Goal: Task Accomplishment & Management: Manage account settings

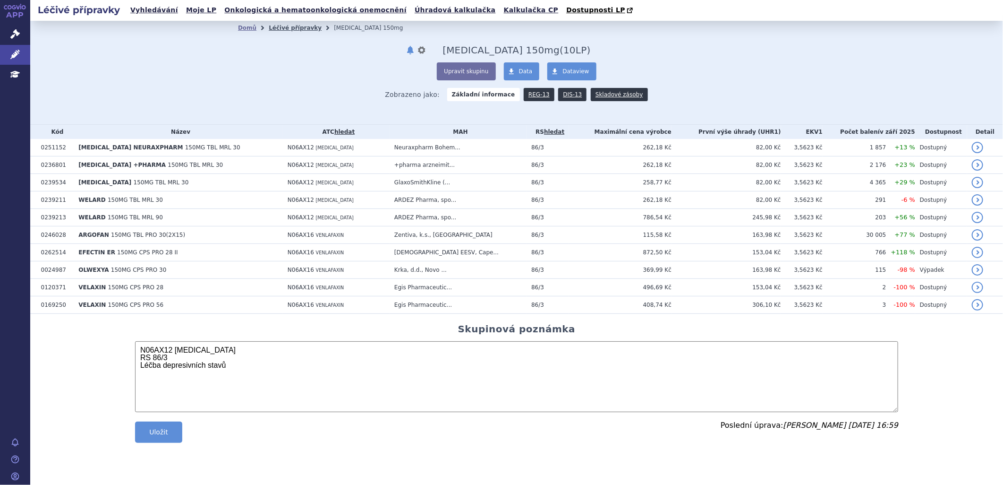
click at [300, 31] on link "Léčivé přípravky" at bounding box center [295, 28] width 53 height 7
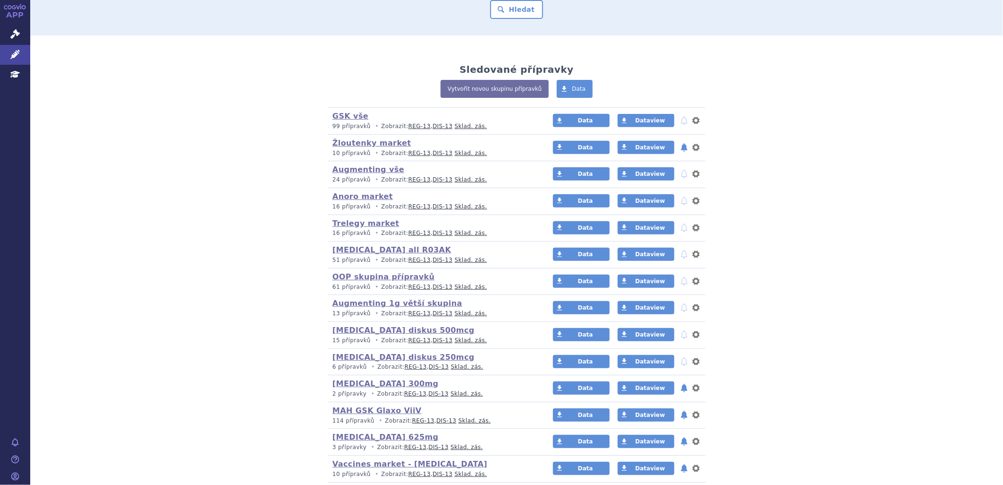
scroll to position [210, 0]
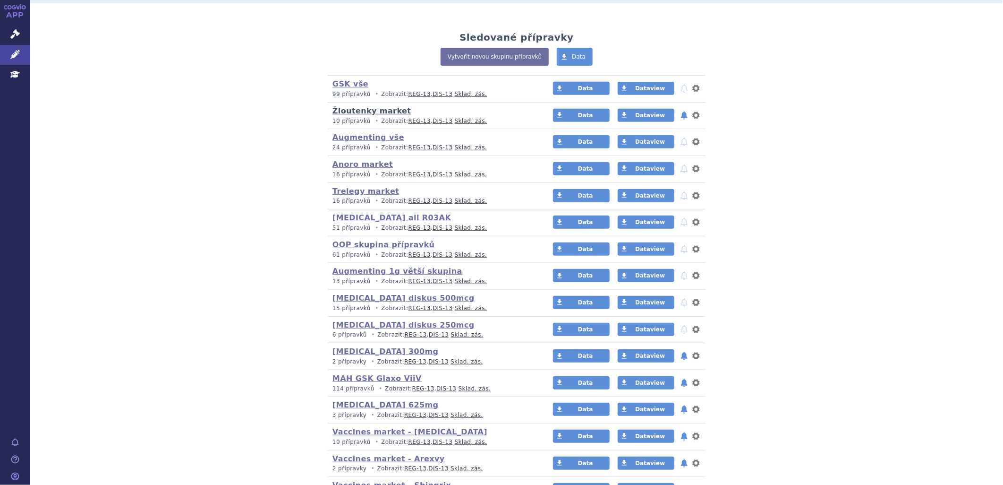
click at [378, 110] on link "Žloutenky market" at bounding box center [372, 110] width 78 height 9
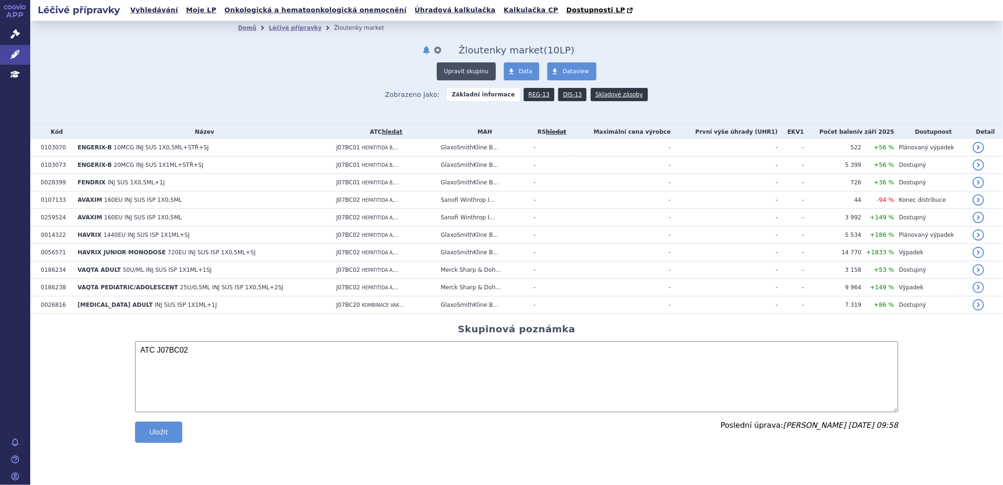
click at [476, 74] on button "Upravit skupinu" at bounding box center [466, 71] width 59 height 18
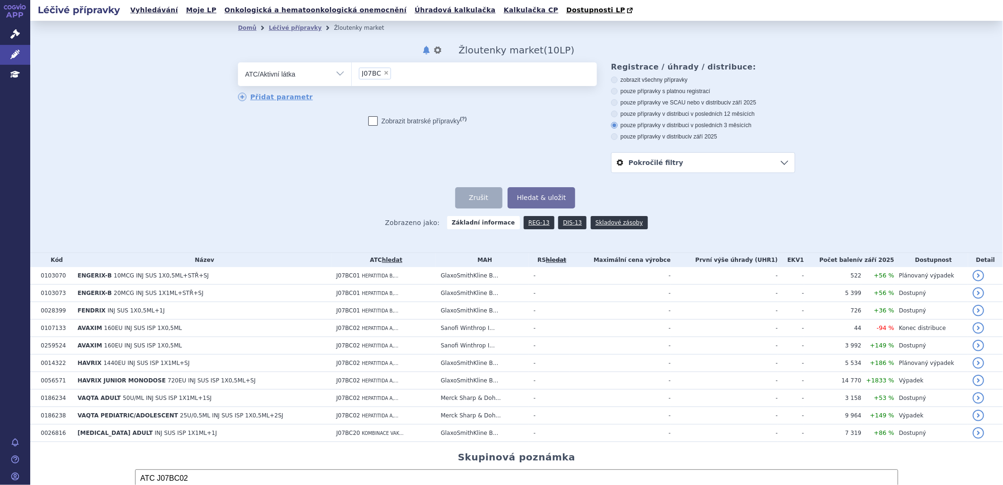
click at [399, 74] on ul "× J07BC" at bounding box center [474, 72] width 245 height 21
click at [352, 74] on select "J07BC" at bounding box center [352, 74] width 0 height 24
click at [384, 72] on span "×" at bounding box center [387, 73] width 6 height 6
click at [352, 72] on select "J07BC" at bounding box center [352, 74] width 0 height 24
select select
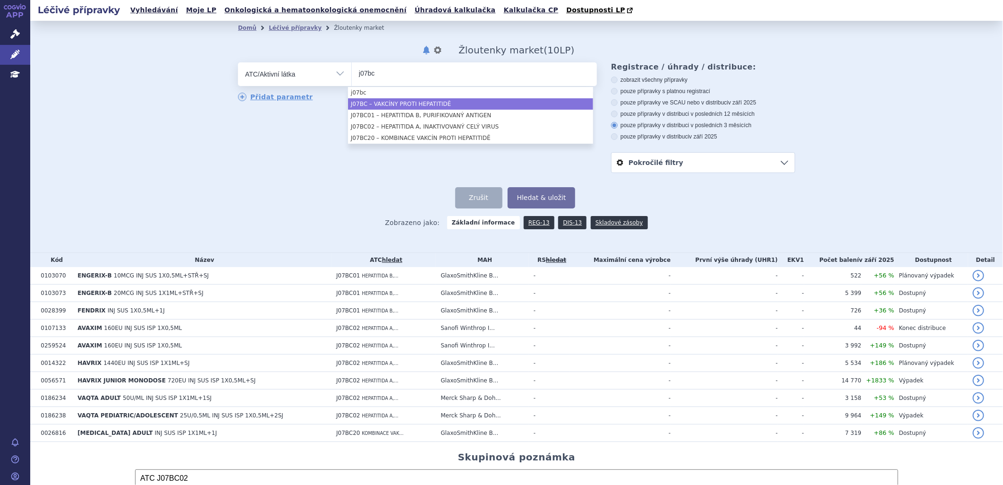
type input "j07bc"
select select "J07BC"
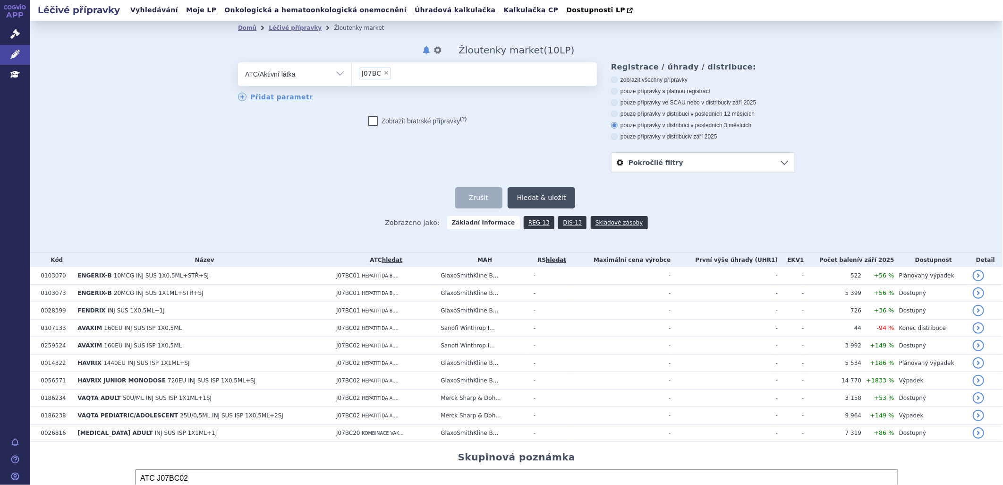
click at [540, 196] on button "Hledat & uložit" at bounding box center [542, 197] width 68 height 21
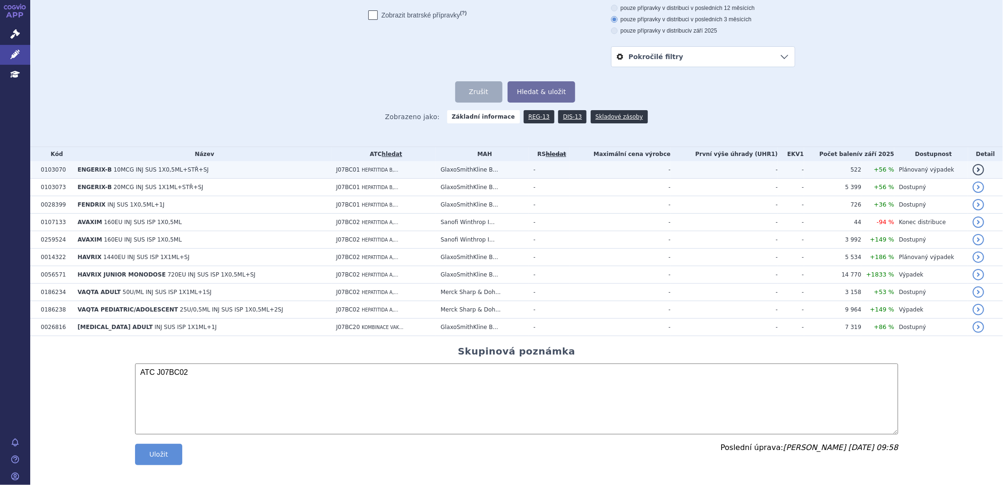
scroll to position [113, 0]
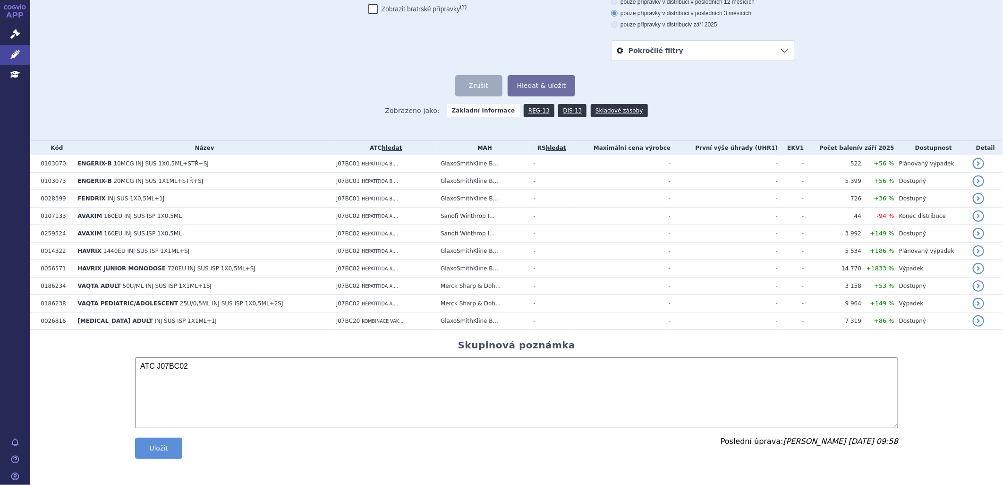
click at [201, 364] on textarea "ATC J07BC02" at bounding box center [516, 392] width 763 height 71
type textarea "ATC J07BC Žloutenka market"
click at [180, 445] on button "Uložit" at bounding box center [158, 447] width 47 height 21
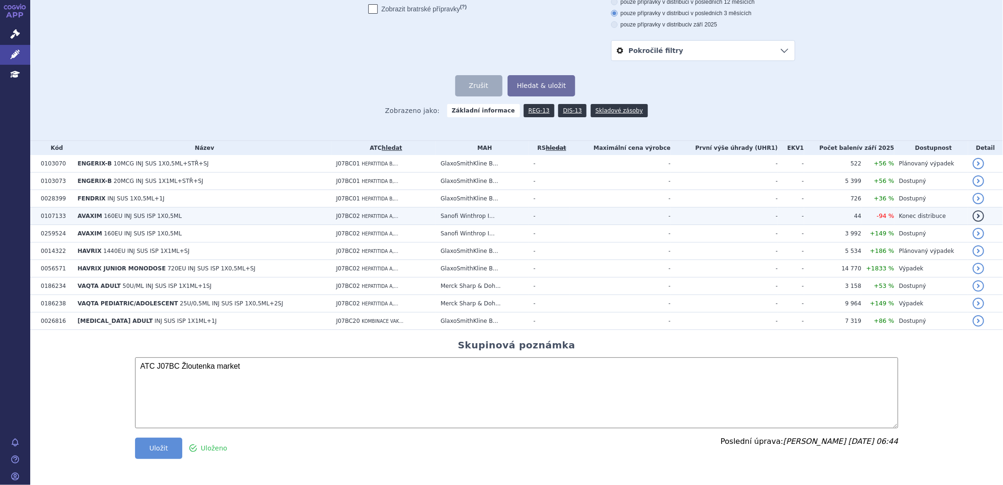
scroll to position [0, 0]
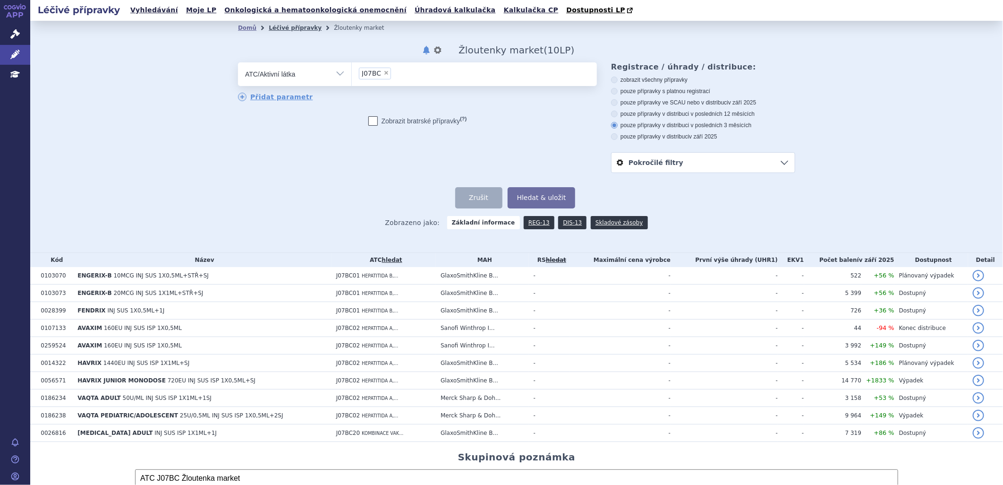
click at [281, 29] on link "Léčivé přípravky" at bounding box center [295, 28] width 53 height 7
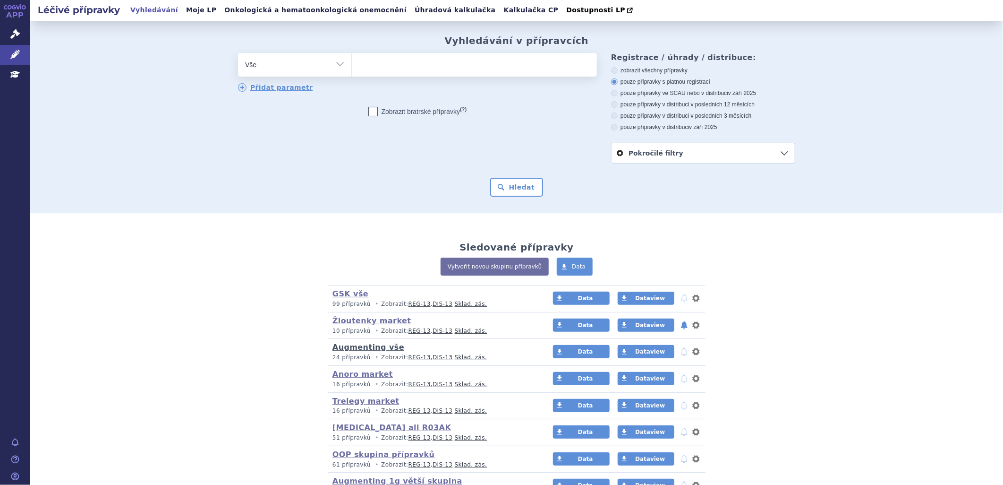
click at [369, 348] on link "Augmenting vše" at bounding box center [369, 347] width 72 height 9
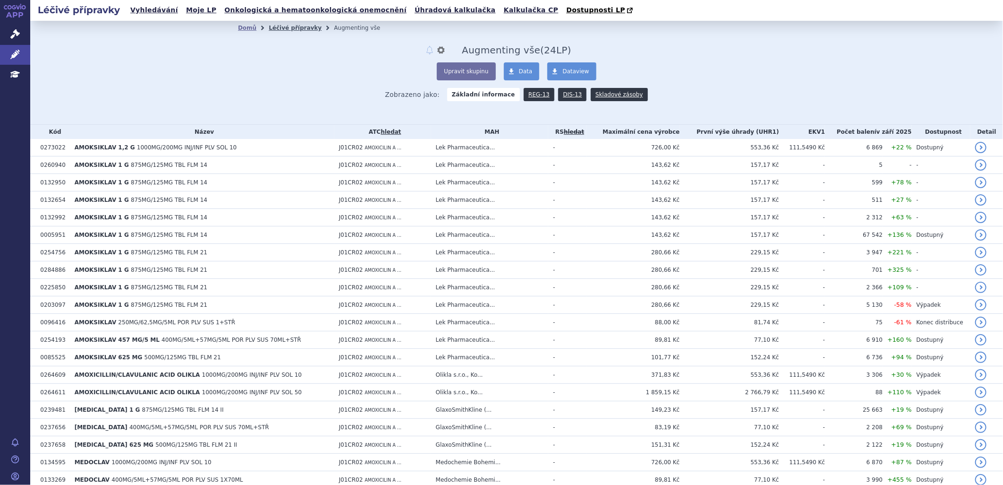
click at [292, 28] on link "Léčivé přípravky" at bounding box center [295, 28] width 53 height 7
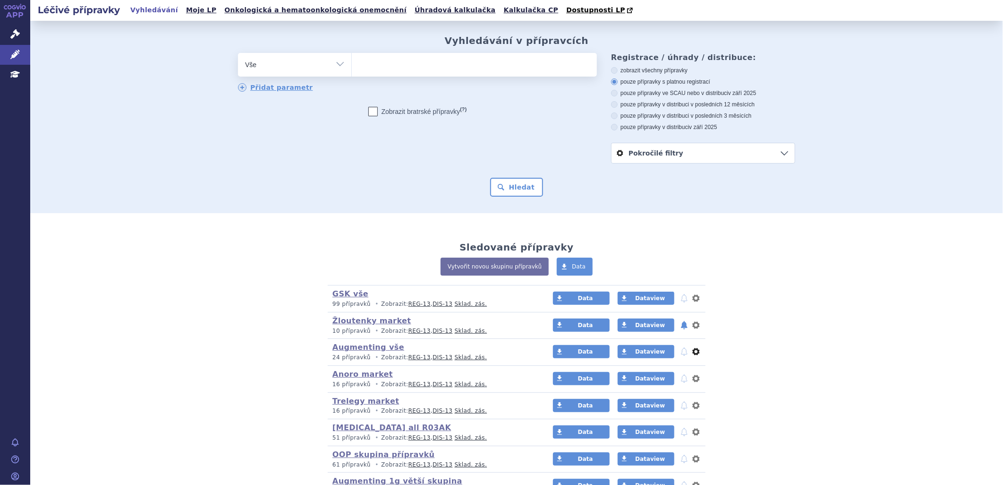
click at [694, 351] on button "nastavení" at bounding box center [696, 351] width 9 height 11
click at [695, 389] on button "Smazat" at bounding box center [666, 391] width 77 height 14
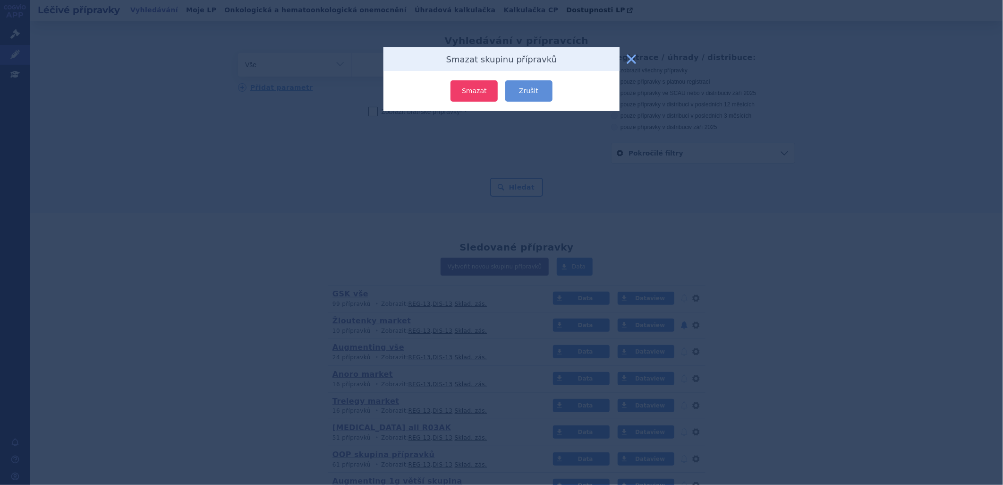
click at [483, 95] on button "Smazat" at bounding box center [474, 90] width 47 height 21
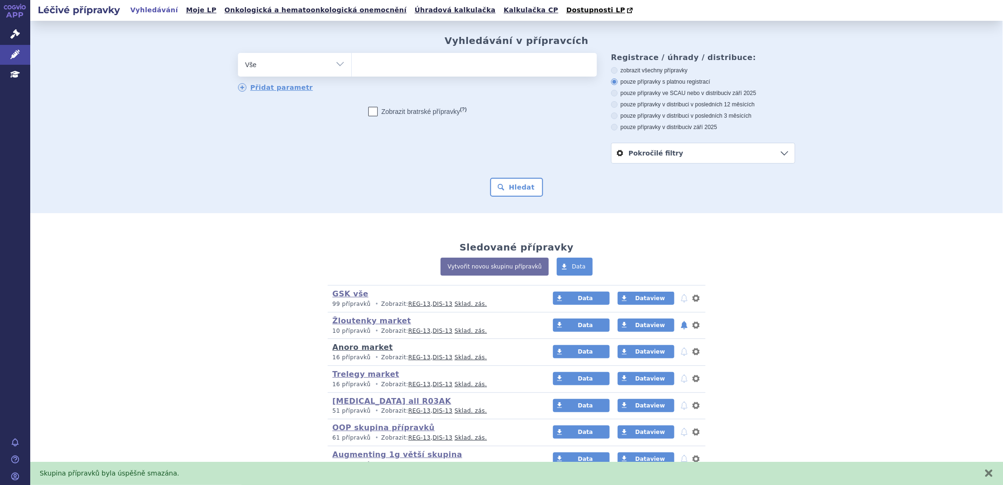
click at [352, 348] on link "Anoro market" at bounding box center [363, 347] width 60 height 9
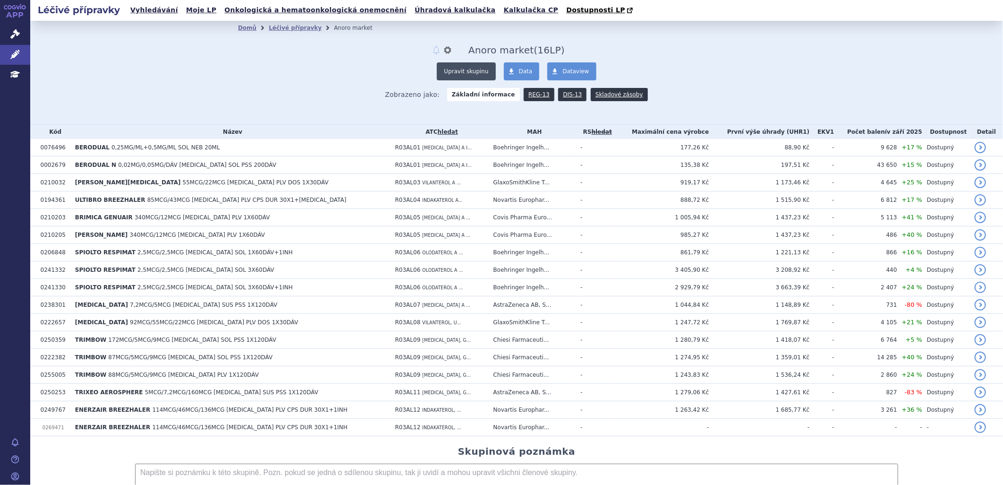
click at [478, 73] on button "Upravit skupinu" at bounding box center [466, 71] width 59 height 18
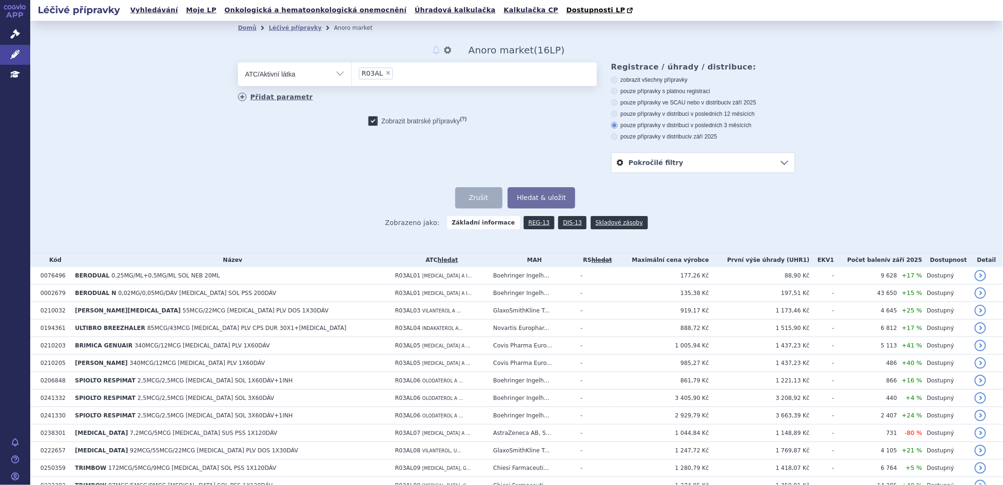
click at [271, 94] on link "Přidat parametr" at bounding box center [275, 97] width 75 height 9
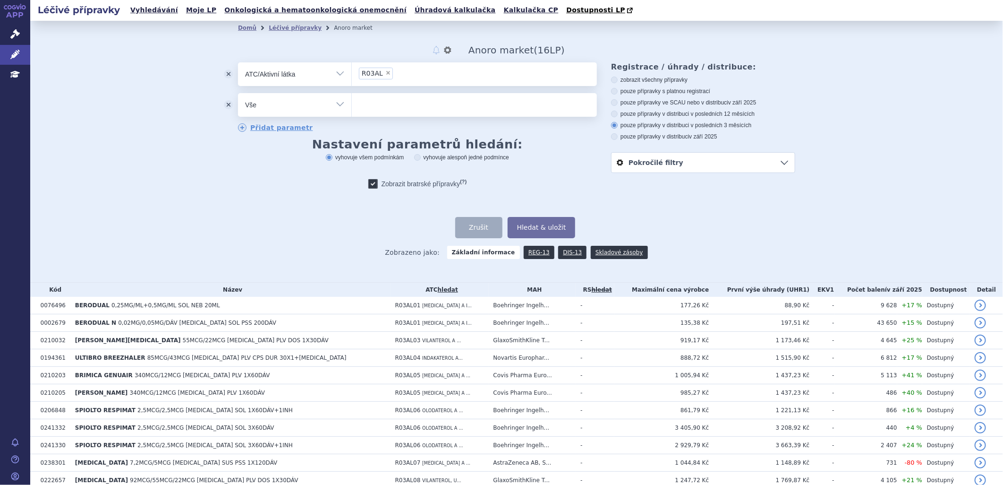
click at [338, 102] on select "Vše Přípravek/SUKL kód MAH VPOIS ATC/Aktivní látka Léková forma Síla" at bounding box center [294, 103] width 113 height 21
select select "filter-dosage-form"
click at [238, 94] on select "Vše Přípravek/SUKL kód MAH VPOIS ATC/Aktivní látka Léková forma Síla" at bounding box center [294, 103] width 113 height 21
click at [404, 103] on ul at bounding box center [474, 103] width 245 height 20
click at [352, 103] on select at bounding box center [352, 105] width 0 height 24
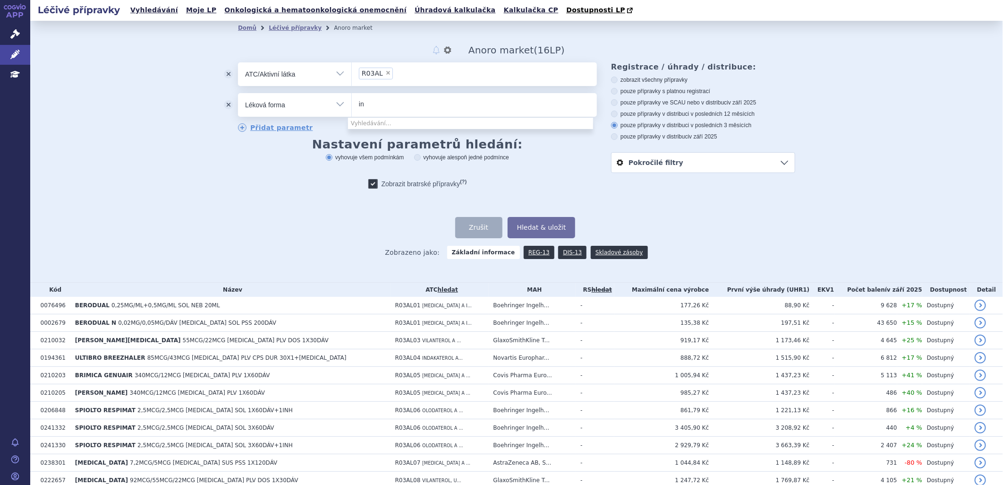
type input "i"
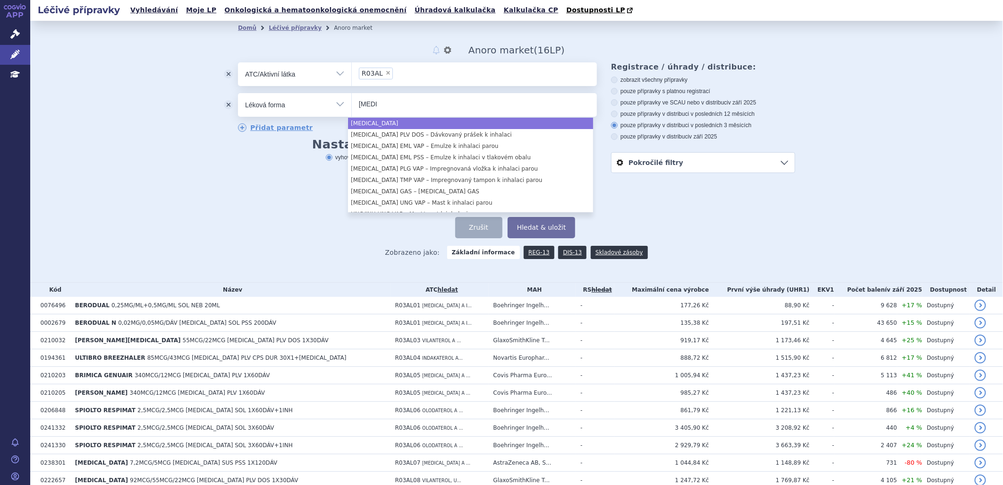
type input "INH"
select select "INH"
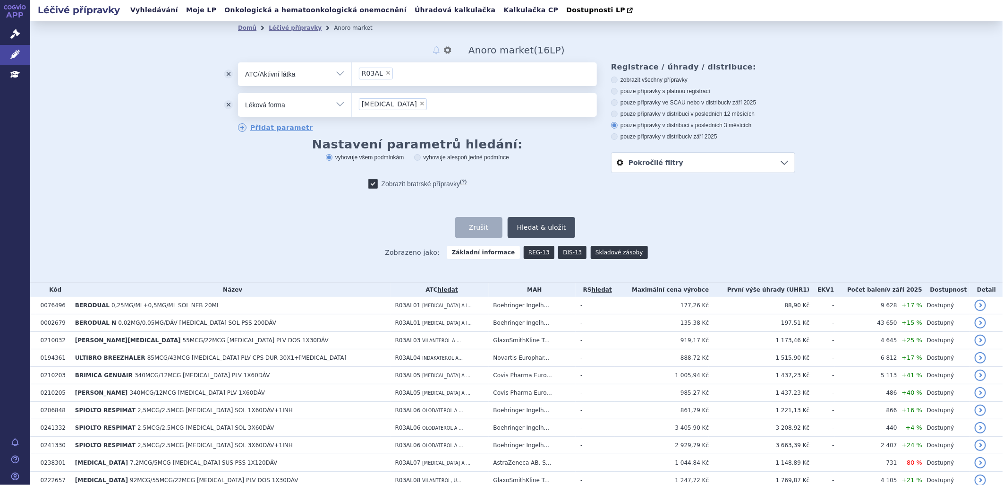
click at [530, 230] on button "Hledat & uložit" at bounding box center [542, 227] width 68 height 21
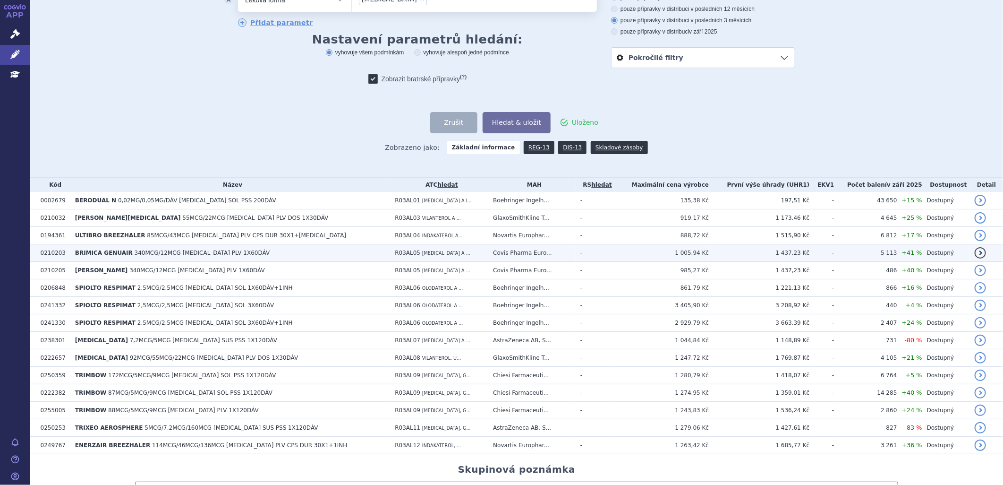
scroll to position [157, 0]
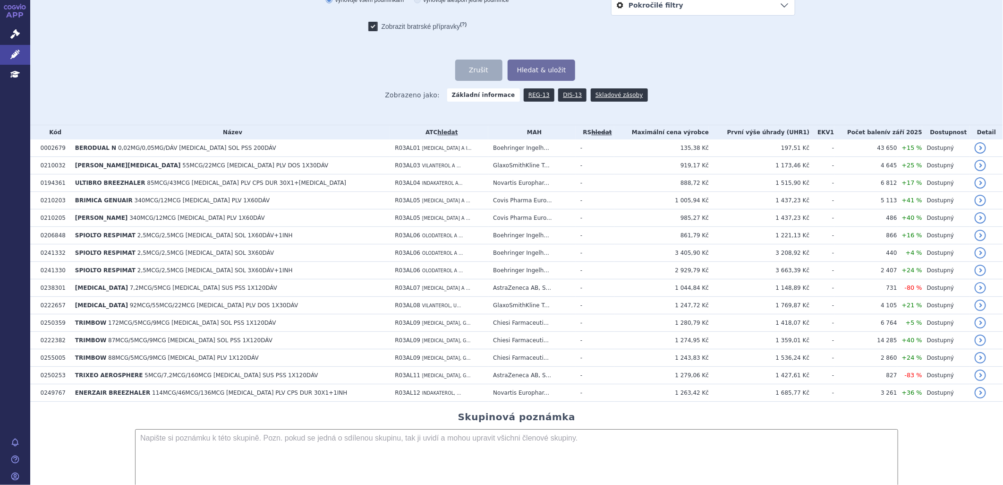
click at [230, 445] on textarea at bounding box center [516, 464] width 763 height 71
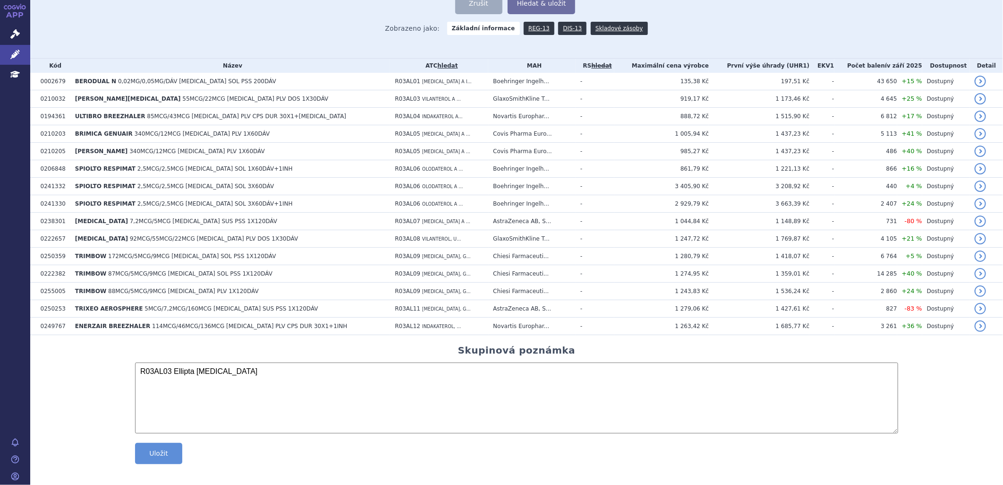
scroll to position [230, 0]
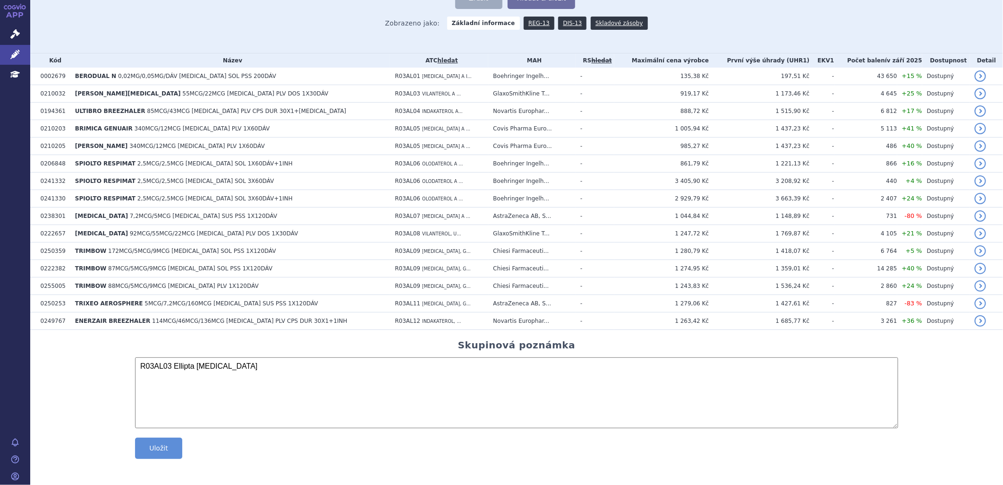
type textarea "R03AL03 Ellipta inhaler"
click at [163, 435] on form "R03AL03 Ellipta inhaler Uložit Uloženo" at bounding box center [516, 397] width 763 height 80
click at [167, 450] on button "Uložit" at bounding box center [158, 447] width 47 height 21
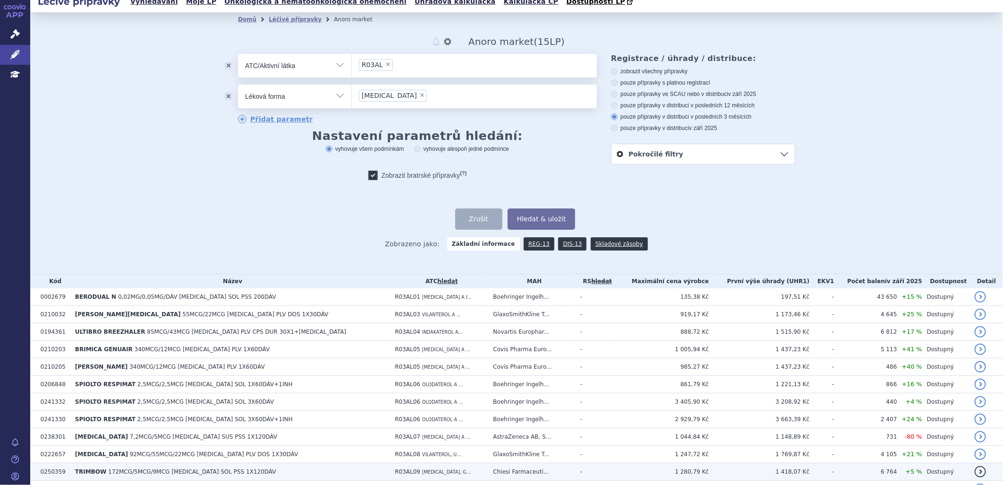
scroll to position [0, 0]
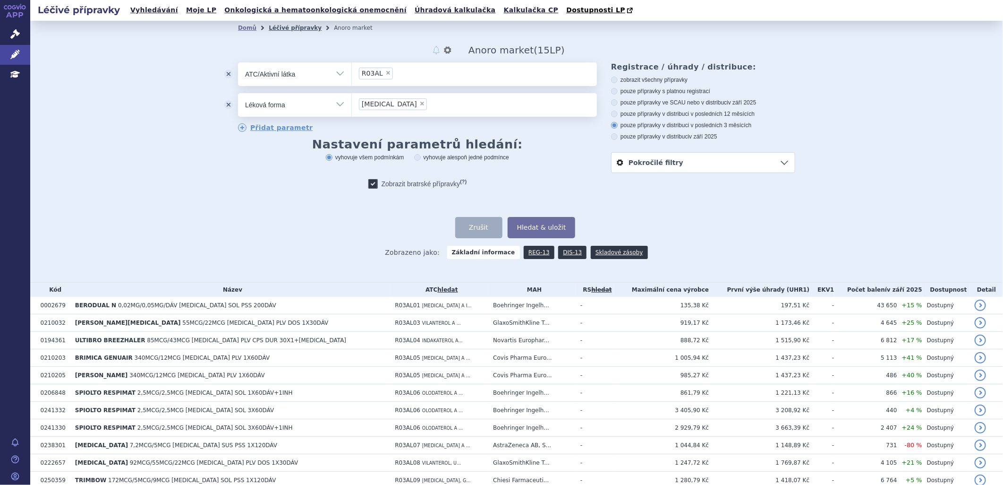
click at [285, 29] on link "Léčivé přípravky" at bounding box center [295, 28] width 53 height 7
